Goal: Task Accomplishment & Management: Manage account settings

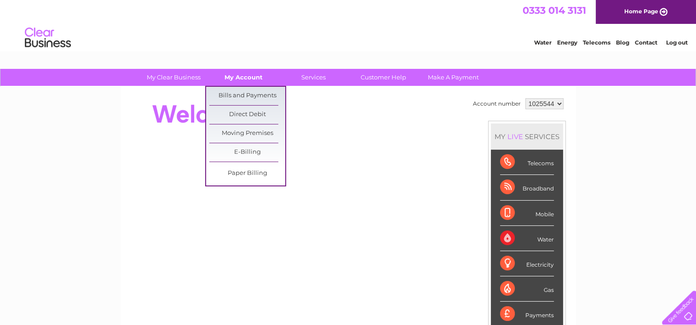
click at [248, 81] on link "My Account" at bounding box center [243, 77] width 76 height 17
click at [249, 92] on link "Bills and Payments" at bounding box center [247, 96] width 76 height 18
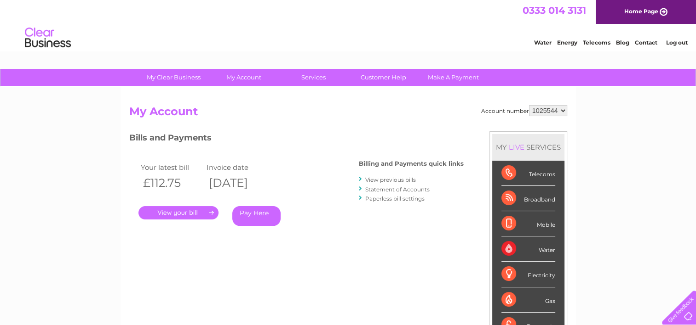
click at [391, 178] on link "View previous bills" at bounding box center [390, 180] width 51 height 7
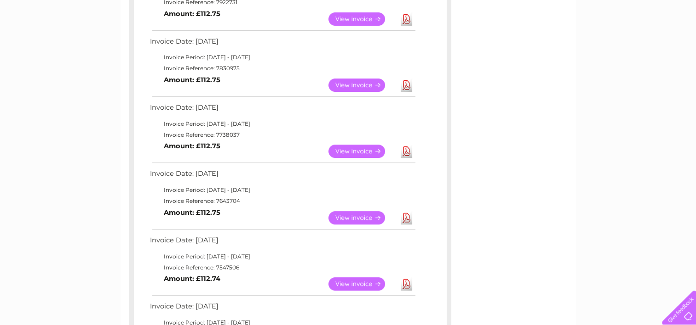
scroll to position [337, 0]
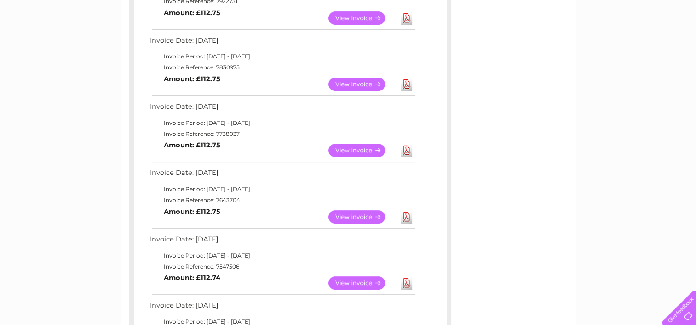
click at [360, 280] on link "View" at bounding box center [362, 283] width 68 height 13
